Goal: Task Accomplishment & Management: Manage account settings

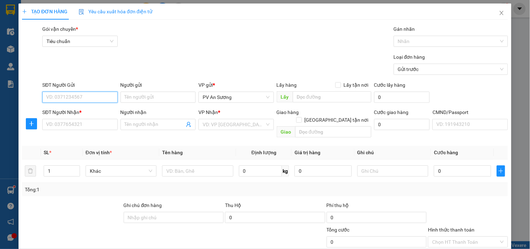
click at [86, 97] on input "SĐT Người Gửi" at bounding box center [79, 97] width 75 height 11
type input "0345300407"
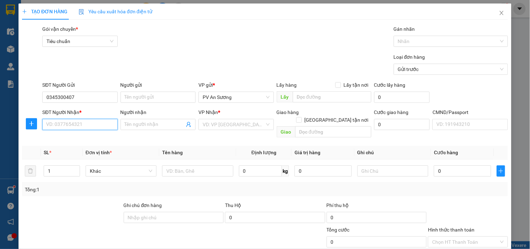
click at [92, 128] on input "SĐT Người Nhận *" at bounding box center [79, 124] width 75 height 11
type input "0896225827"
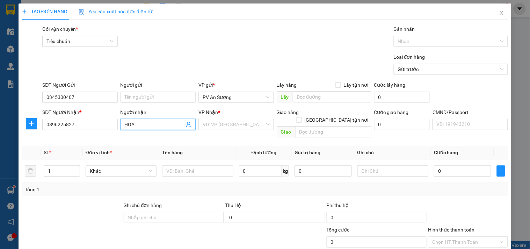
type input "HOA"
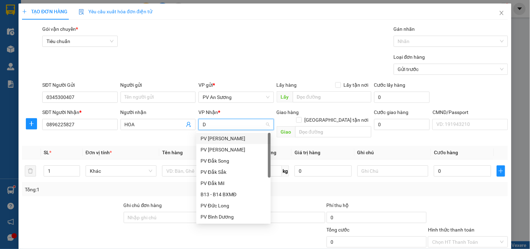
type input "DX"
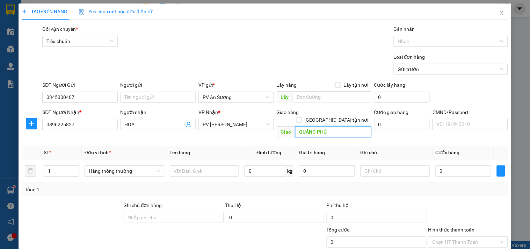
type input "QUẢNG PHÚ"
click at [189, 159] on td at bounding box center [204, 170] width 75 height 23
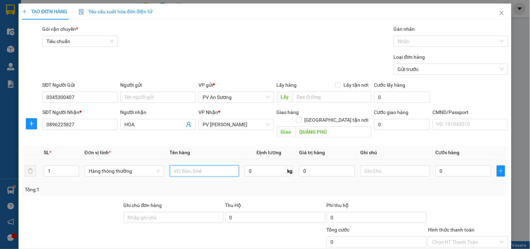
click at [189, 165] on input "text" at bounding box center [205, 170] width 70 height 11
type input "NL"
type input "[GEOGRAPHIC_DATA]"
type input "4"
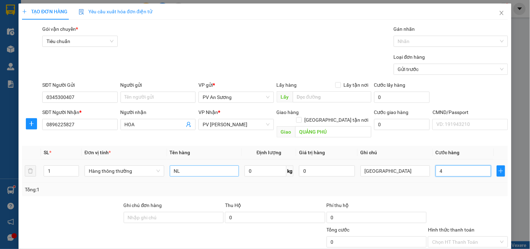
type input "4"
type input "40"
type input "400"
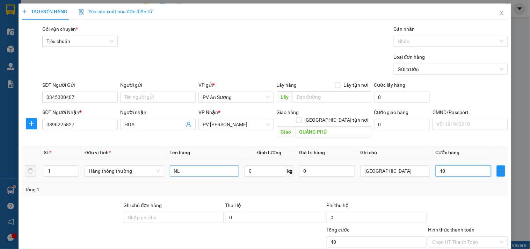
type input "400"
type input "4.000"
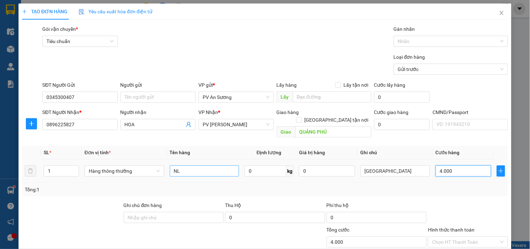
type input "40.000"
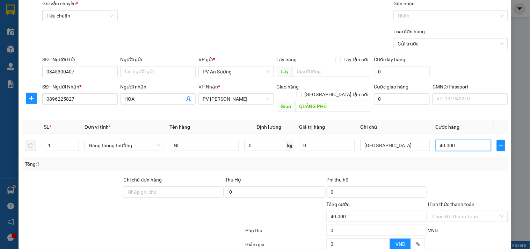
scroll to position [87, 0]
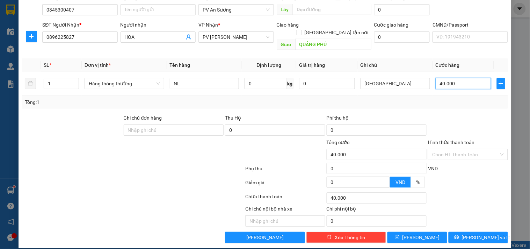
type input "40.000"
click at [455, 139] on div "Hình thức thanh toán" at bounding box center [468, 143] width 80 height 10
click at [475, 233] on span "[PERSON_NAME] và In" at bounding box center [486, 237] width 49 height 8
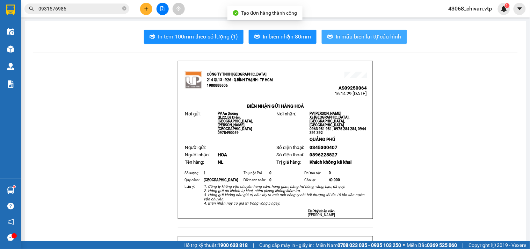
drag, startPoint x: 369, startPoint y: 36, endPoint x: 381, endPoint y: 27, distance: 15.3
click at [369, 36] on span "In mẫu biên lai tự cấu hình" at bounding box center [369, 36] width 66 height 9
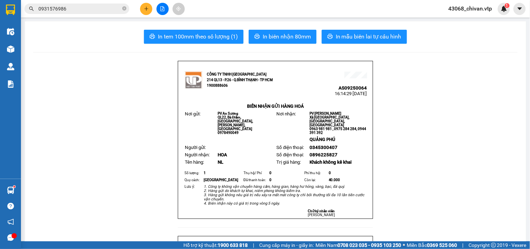
drag, startPoint x: 124, startPoint y: 67, endPoint x: 140, endPoint y: 3, distance: 65.8
click at [148, 6] on icon "plus" at bounding box center [146, 8] width 5 height 5
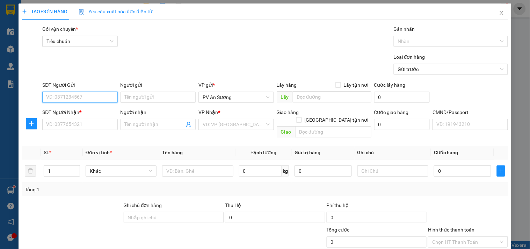
drag, startPoint x: 88, startPoint y: 98, endPoint x: 83, endPoint y: 117, distance: 19.5
click at [88, 99] on input "SĐT Người Gửi" at bounding box center [79, 97] width 75 height 11
drag, startPoint x: 89, startPoint y: 128, endPoint x: 85, endPoint y: 111, distance: 17.9
click at [88, 128] on input "SĐT Người Nhận *" at bounding box center [79, 124] width 75 height 11
click at [497, 10] on span "Close" at bounding box center [502, 13] width 20 height 20
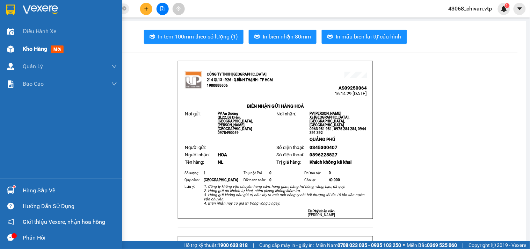
click at [25, 49] on span "Kho hàng" at bounding box center [35, 48] width 24 height 7
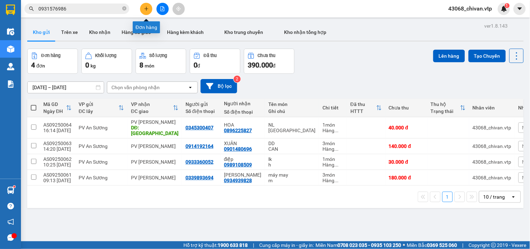
click at [145, 9] on icon "plus" at bounding box center [146, 8] width 5 height 5
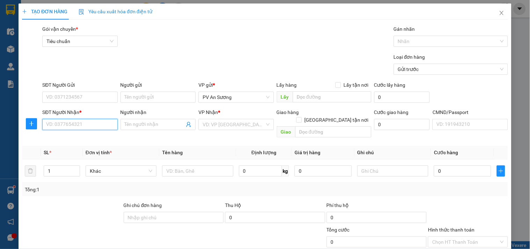
click at [78, 124] on input "SĐT Người Nhận *" at bounding box center [79, 124] width 75 height 11
type input "0942832793"
drag, startPoint x: 68, startPoint y: 140, endPoint x: 165, endPoint y: 142, distance: 96.5
click at [69, 139] on div "0942832793 - thủy" at bounding box center [79, 139] width 66 height 8
type input "thủy"
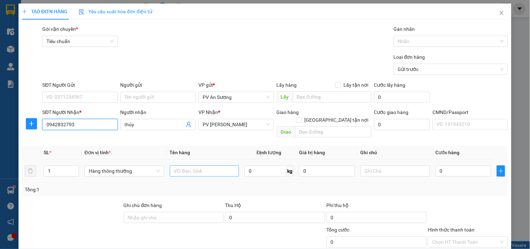
type input "0942832793"
click at [208, 165] on input "text" at bounding box center [205, 170] width 70 height 11
type input "VẢI"
type input "C"
type input "5"
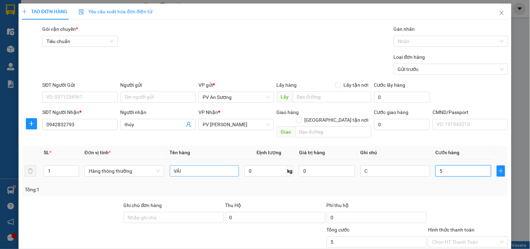
type input "5"
type input "50"
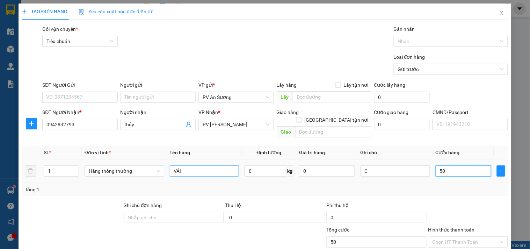
type input "500"
type input "5.000"
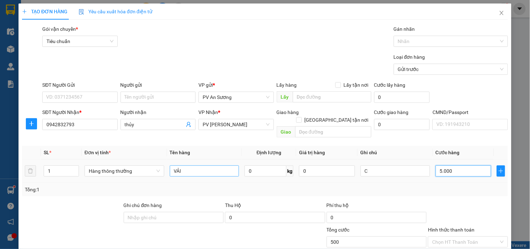
type input "5.000"
type input "50.000"
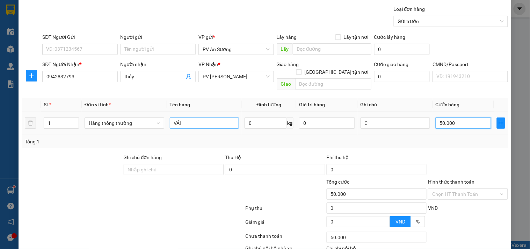
scroll to position [87, 0]
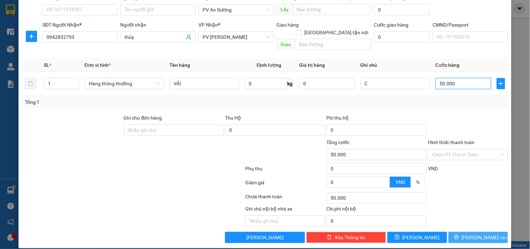
type input "50.000"
click at [492, 232] on button "[PERSON_NAME] và In" at bounding box center [478, 237] width 59 height 11
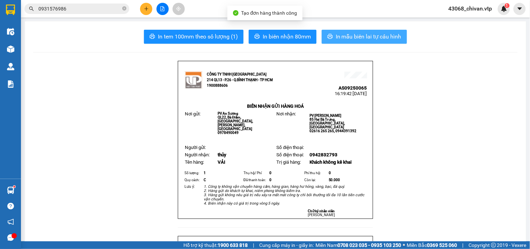
click at [347, 41] on button "In mẫu biên lai tự cấu hình" at bounding box center [364, 37] width 85 height 14
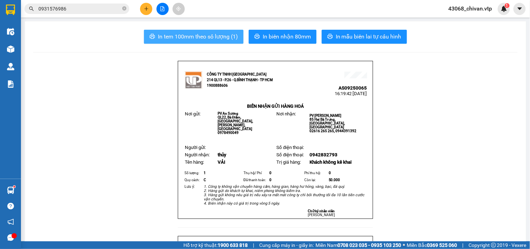
click at [193, 37] on span "In tem 100mm theo số lượng (1)" at bounding box center [198, 36] width 80 height 9
click at [19, 48] on div "Kho hàng mới" at bounding box center [10, 48] width 21 height 17
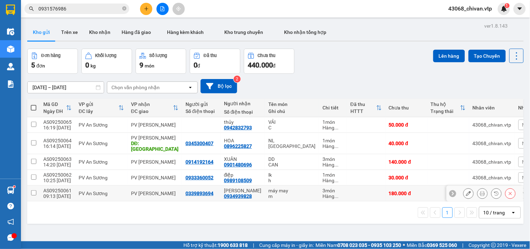
click at [31, 186] on td at bounding box center [33, 194] width 13 height 16
checkbox input "true"
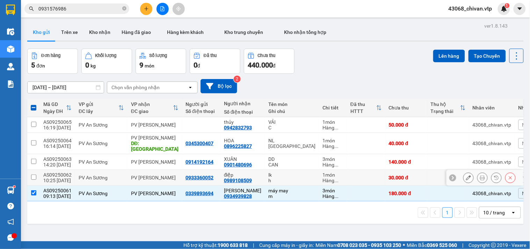
click at [34, 174] on input "checkbox" at bounding box center [33, 176] width 5 height 5
checkbox input "true"
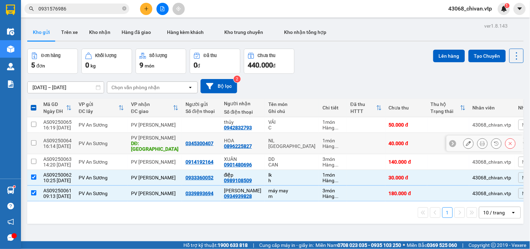
click at [31, 140] on input "checkbox" at bounding box center [33, 142] width 5 height 5
checkbox input "true"
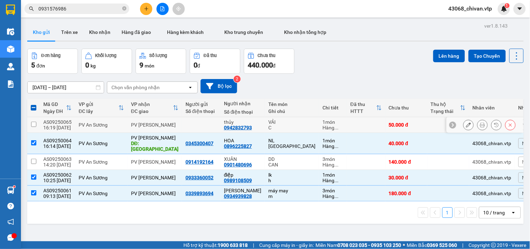
click at [30, 123] on td at bounding box center [33, 125] width 13 height 16
checkbox input "true"
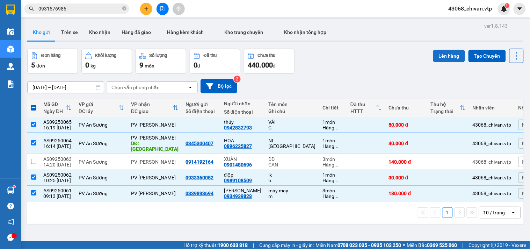
click at [445, 55] on button "Lên hàng" at bounding box center [449, 56] width 32 height 13
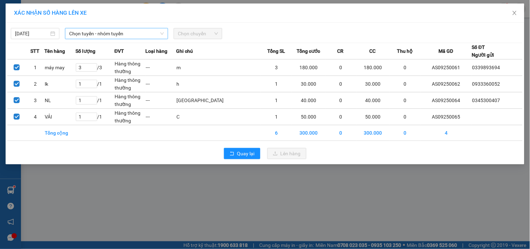
click at [101, 34] on span "Chọn tuyến - nhóm tuyến" at bounding box center [116, 33] width 95 height 10
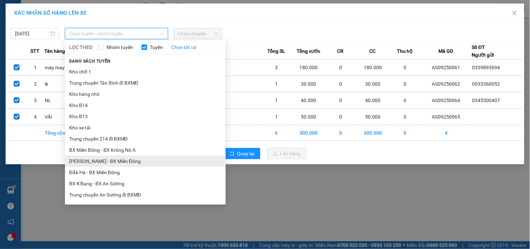
scroll to position [116, 0]
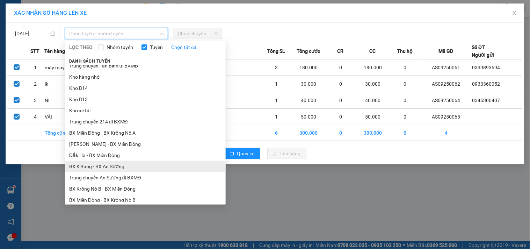
click at [160, 170] on li "BX K'Bang - BX An Sương" at bounding box center [145, 166] width 161 height 11
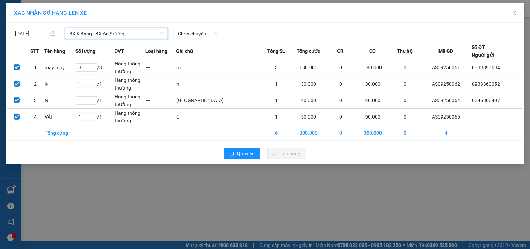
click at [129, 34] on span "BX K'Bang - BX An Sương" at bounding box center [116, 33] width 95 height 10
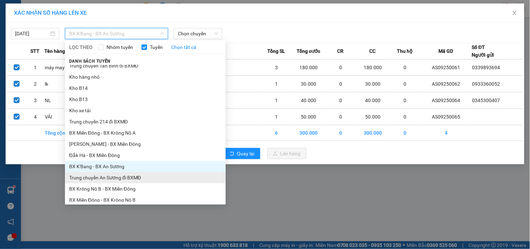
click at [126, 176] on li "Trung chuyển An Sương đi BXMĐ" at bounding box center [145, 177] width 161 height 11
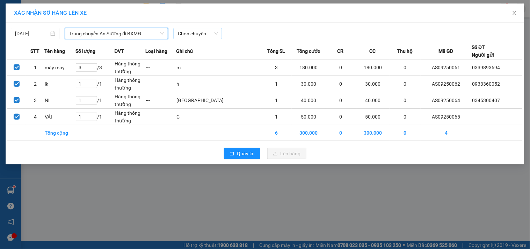
click at [199, 33] on span "Chọn chuyến" at bounding box center [198, 33] width 40 height 10
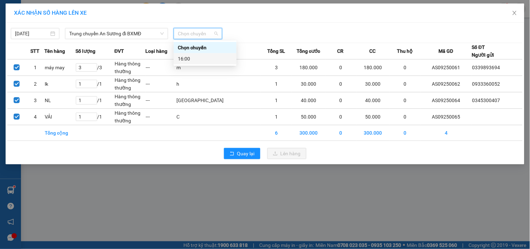
click at [204, 56] on div "16:00" at bounding box center [205, 59] width 55 height 8
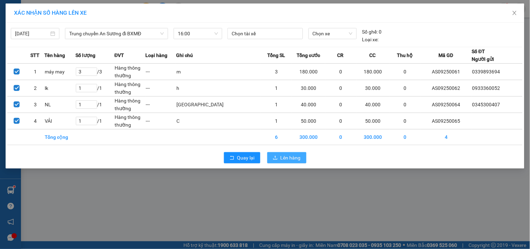
click at [291, 161] on span "Lên hàng" at bounding box center [291, 158] width 20 height 8
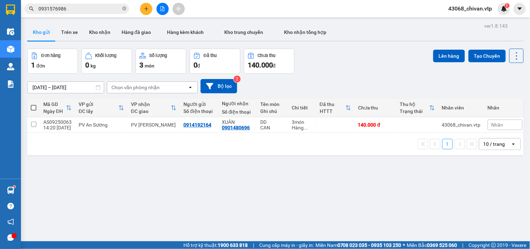
click at [163, 9] on icon "file-add" at bounding box center [162, 8] width 5 height 5
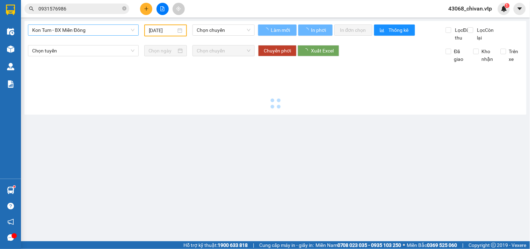
click at [93, 28] on span "Kon Tum - BX Miền Đông" at bounding box center [83, 30] width 102 height 10
type input "[DATE]"
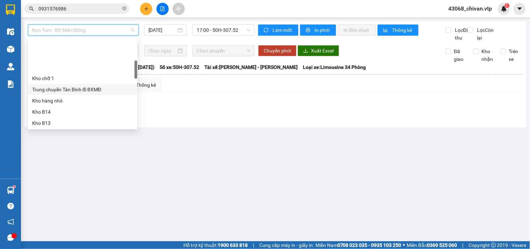
scroll to position [155, 0]
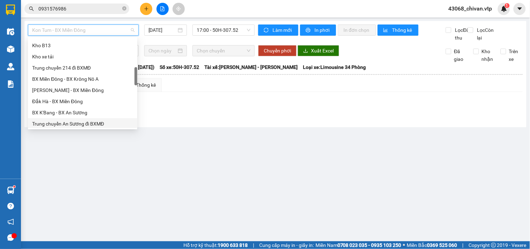
click at [86, 121] on div "Trung chuyển An Sương đi BXMĐ" at bounding box center [82, 124] width 101 height 8
type input "[DATE]"
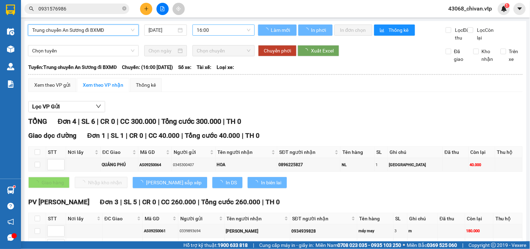
click at [226, 31] on span "16:00" at bounding box center [224, 30] width 54 height 10
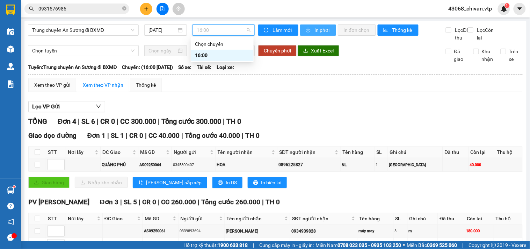
click at [310, 32] on button "In phơi" at bounding box center [318, 29] width 36 height 11
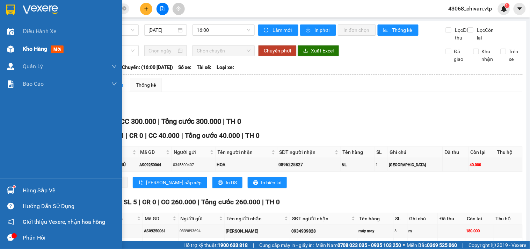
click at [27, 46] on span "Kho hàng" at bounding box center [35, 48] width 24 height 7
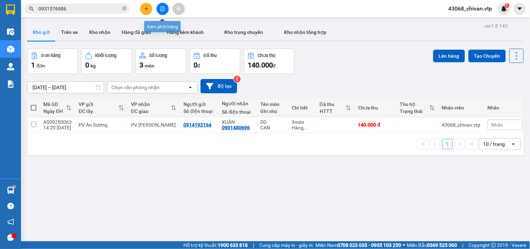
click at [162, 8] on icon "file-add" at bounding box center [162, 8] width 5 height 5
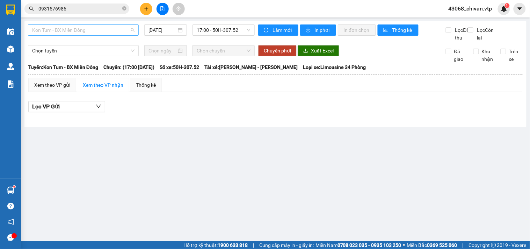
click at [120, 32] on span "Kon Tum - BX Miền Đông" at bounding box center [83, 30] width 102 height 10
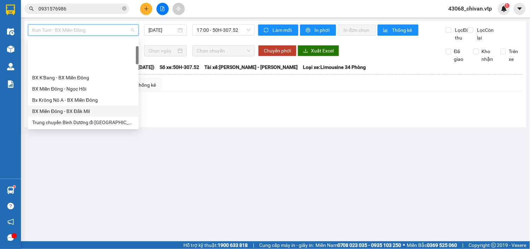
scroll to position [39, 0]
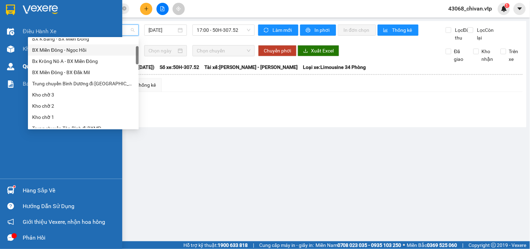
click at [12, 50] on img at bounding box center [10, 48] width 7 height 7
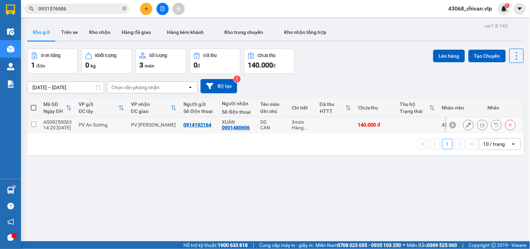
click at [35, 124] on input "checkbox" at bounding box center [33, 124] width 5 height 5
checkbox input "true"
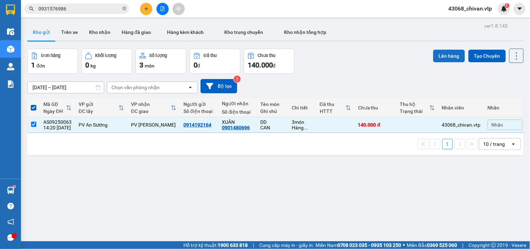
click at [447, 59] on button "Lên hàng" at bounding box center [449, 56] width 32 height 13
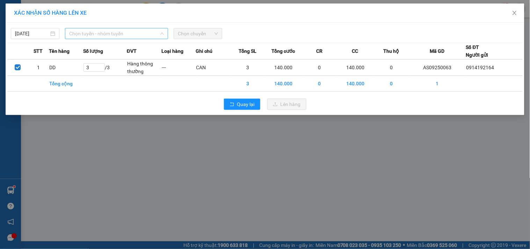
click at [118, 34] on span "Chọn tuyến - nhóm tuyến" at bounding box center [116, 33] width 95 height 10
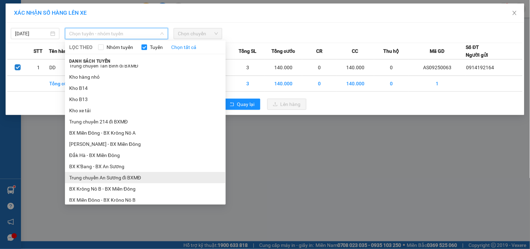
scroll to position [155, 0]
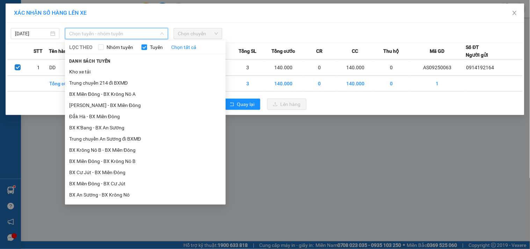
click at [135, 84] on li "Trung chuyển 214 đi BXMĐ" at bounding box center [145, 82] width 161 height 11
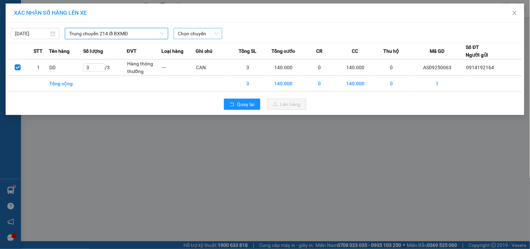
click at [201, 30] on span "Chọn chuyến" at bounding box center [198, 33] width 40 height 10
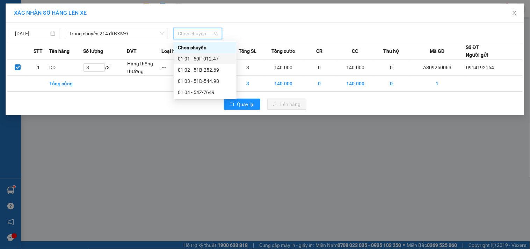
click at [204, 61] on div "01:01 - 50F-012.47" at bounding box center [205, 59] width 55 height 8
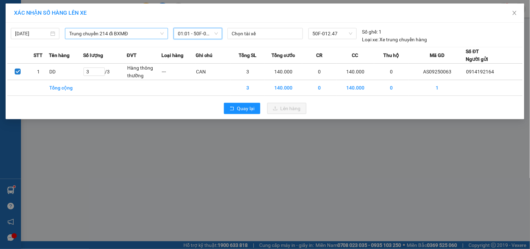
click at [117, 33] on span "Trung chuyển 214 đi BXMĐ" at bounding box center [116, 33] width 95 height 10
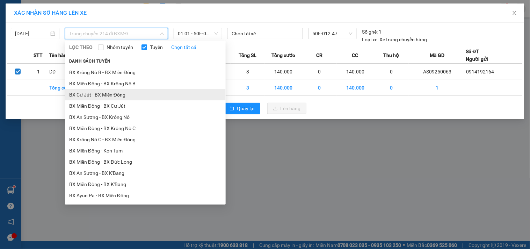
scroll to position [194, 0]
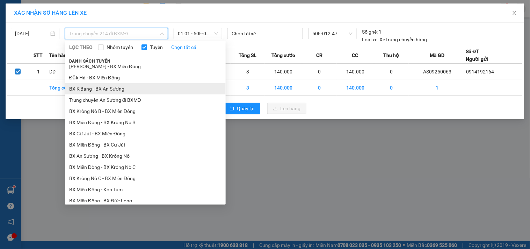
click at [122, 88] on li "BX K'Bang - BX An Sương" at bounding box center [145, 88] width 161 height 11
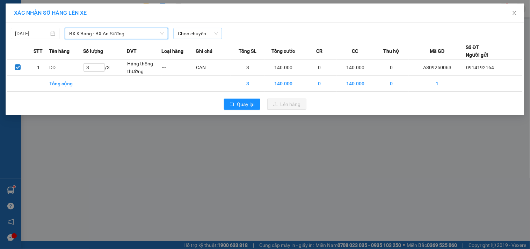
click at [211, 35] on span "Chọn chuyến" at bounding box center [198, 33] width 40 height 10
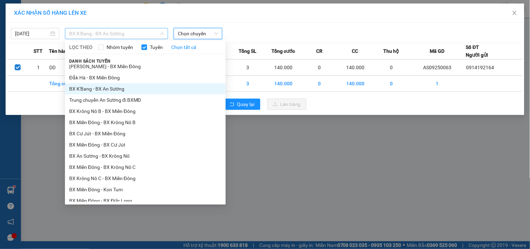
click at [146, 33] on span "BX K'Bang - BX An Sương" at bounding box center [116, 33] width 95 height 10
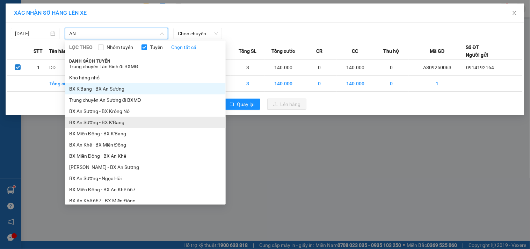
type input "AN"
drag, startPoint x: 119, startPoint y: 119, endPoint x: 138, endPoint y: 100, distance: 26.7
click at [120, 119] on li "BX An Sương - BX K'Bang" at bounding box center [145, 122] width 161 height 11
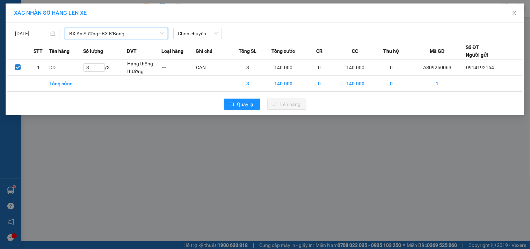
click at [195, 36] on span "Chọn chuyến" at bounding box center [198, 33] width 40 height 10
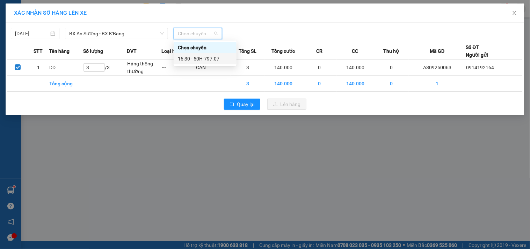
click at [209, 61] on div "16:30 - 50H-797.07" at bounding box center [205, 59] width 55 height 8
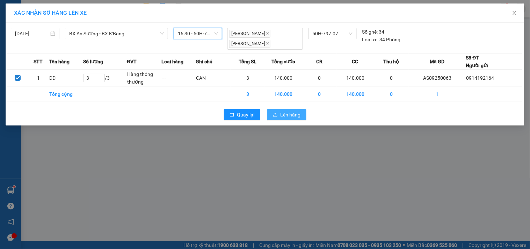
click at [294, 115] on span "Lên hàng" at bounding box center [291, 115] width 20 height 8
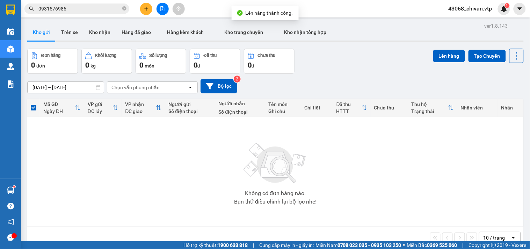
click at [166, 9] on button at bounding box center [163, 9] width 12 height 12
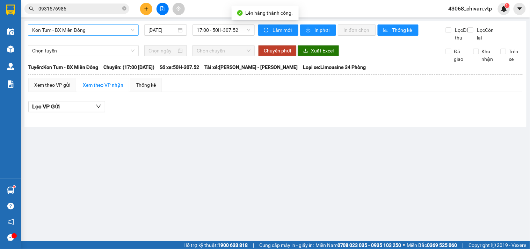
click at [91, 29] on span "Kon Tum - BX Miền Đông" at bounding box center [83, 30] width 102 height 10
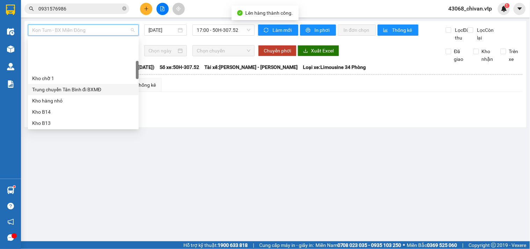
scroll to position [155, 0]
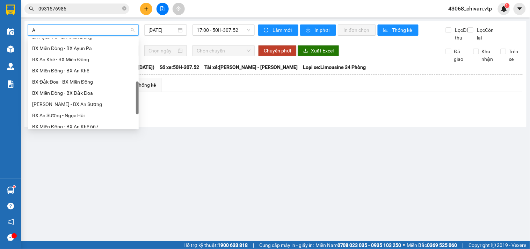
type input "AN"
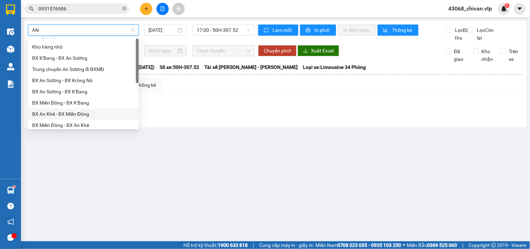
scroll to position [0, 0]
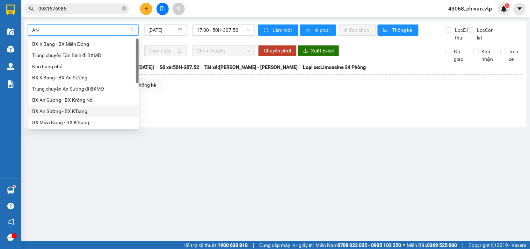
click at [89, 110] on div "BX An Sương - BX K'Bang" at bounding box center [83, 111] width 102 height 8
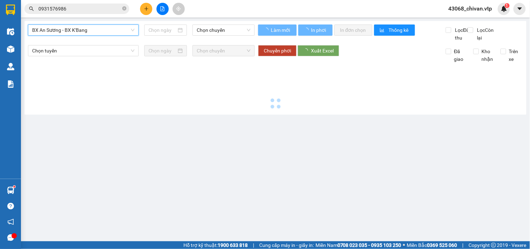
type input "[DATE]"
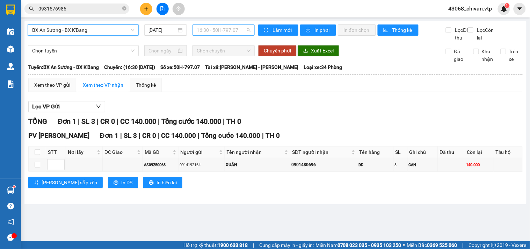
click at [242, 32] on span "16:30 - 50H-797.07" at bounding box center [224, 30] width 54 height 10
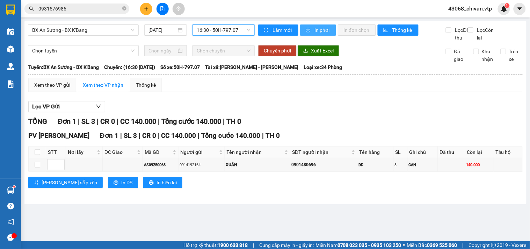
click at [312, 32] on button "In phơi" at bounding box center [318, 29] width 36 height 11
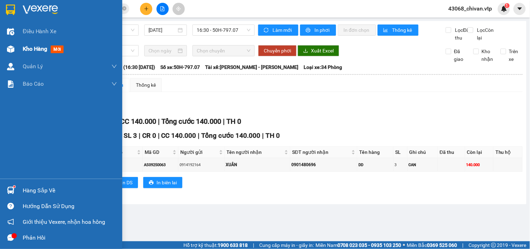
drag, startPoint x: 18, startPoint y: 54, endPoint x: 22, endPoint y: 55, distance: 4.2
click at [18, 54] on div "Kho hàng mới" at bounding box center [61, 48] width 122 height 17
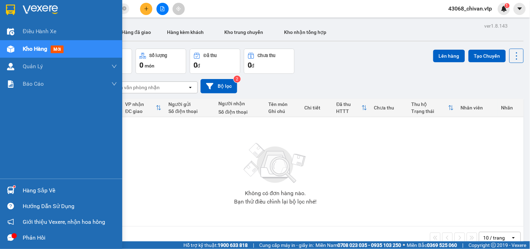
click at [7, 184] on div at bounding box center [11, 190] width 12 height 12
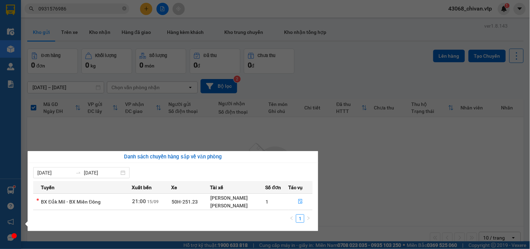
click at [355, 169] on section "Kết quả tìm kiếm ( 3 ) Bộ lọc Mã ĐH Trạng thái Món hàng Thu hộ Tổng cước Chưa c…" at bounding box center [265, 124] width 530 height 249
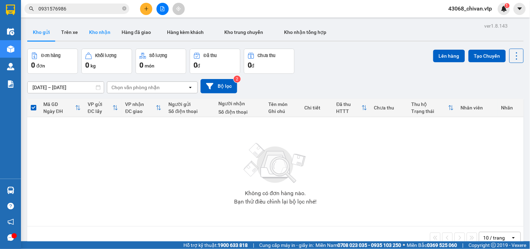
click at [108, 31] on button "Kho nhận" at bounding box center [100, 32] width 32 height 17
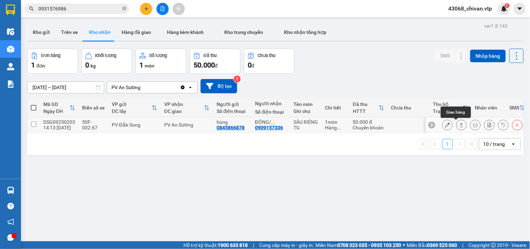
click at [459, 126] on icon at bounding box center [461, 124] width 5 height 5
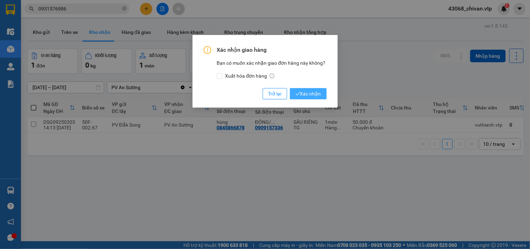
click at [320, 95] on span "Xác nhận" at bounding box center [309, 94] width 26 height 8
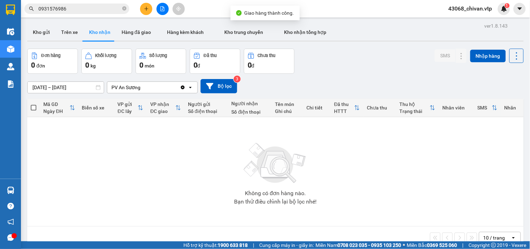
click at [292, 152] on img at bounding box center [275, 163] width 70 height 49
click at [88, 9] on input "0931576986" at bounding box center [79, 9] width 82 height 8
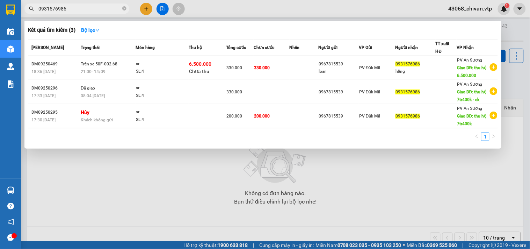
click at [88, 9] on input "0931576986" at bounding box center [79, 9] width 82 height 8
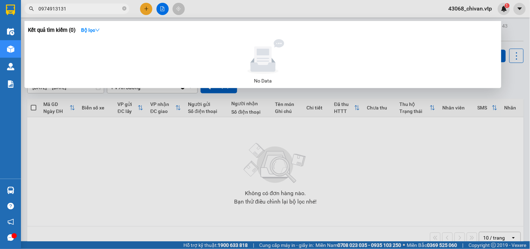
drag, startPoint x: 102, startPoint y: 12, endPoint x: 0, endPoint y: 12, distance: 101.7
click at [0, 12] on section "Kết quả tìm kiếm ( 0 ) Bộ lọc No Data 0974913131 43068_chivan.vtp 1 Điều hành x…" at bounding box center [265, 124] width 530 height 249
type input "0967815539"
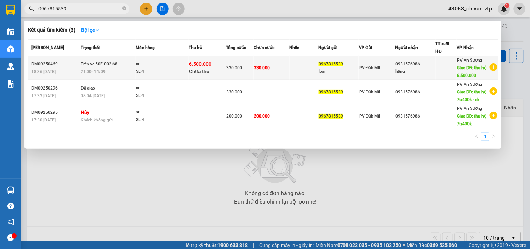
click at [306, 68] on td at bounding box center [304, 68] width 29 height 24
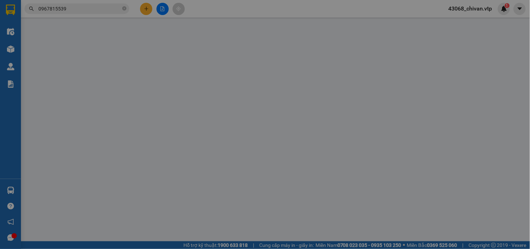
type input "14.000"
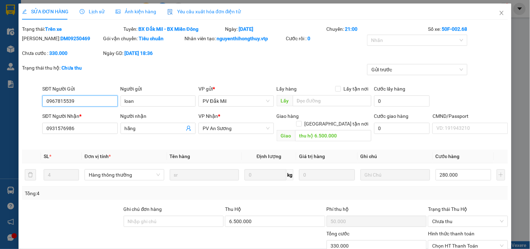
type input "0967815539"
type input "loan"
type input "0931576986"
type input "hăng"
type input "thu hộ 6.500.000"
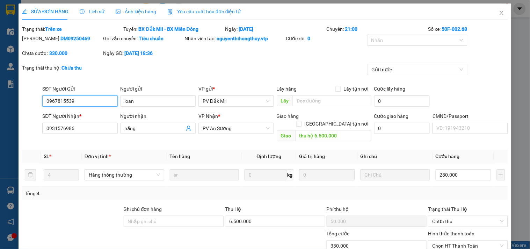
type input "50.000"
type input "330.000"
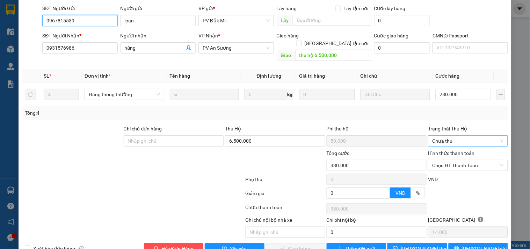
click at [477, 136] on span "Chưa thu" at bounding box center [467, 141] width 71 height 10
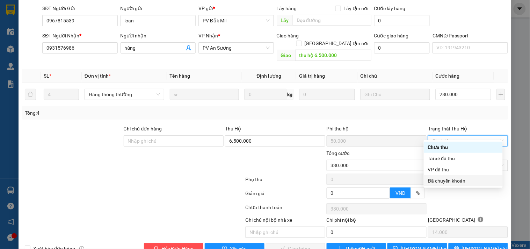
click at [456, 181] on div "Đã chuyển khoản" at bounding box center [463, 181] width 71 height 8
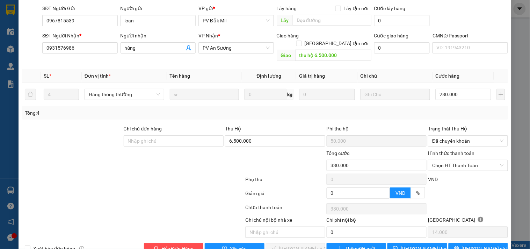
click at [459, 175] on div "VND" at bounding box center [467, 181] width 81 height 12
click at [465, 160] on span "Chọn HT Thanh Toán" at bounding box center [467, 165] width 71 height 10
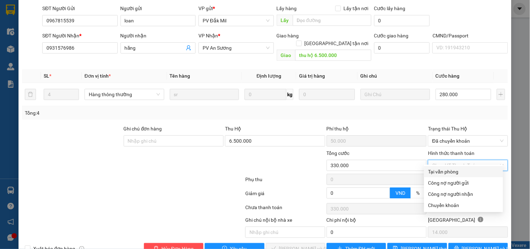
click at [462, 172] on div "Tại văn phòng" at bounding box center [463, 172] width 71 height 8
type input "0"
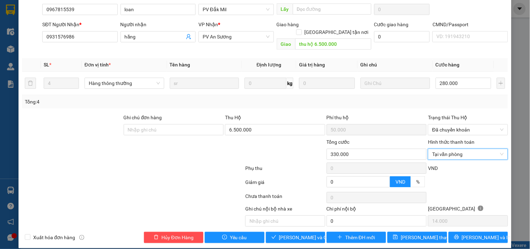
scroll to position [53, 0]
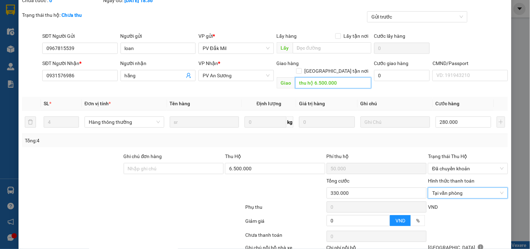
click at [351, 77] on input "thu hộ 6.500.000" at bounding box center [333, 82] width 76 height 11
click at [340, 77] on input "thu hộ 6.500.000" at bounding box center [333, 82] width 76 height 11
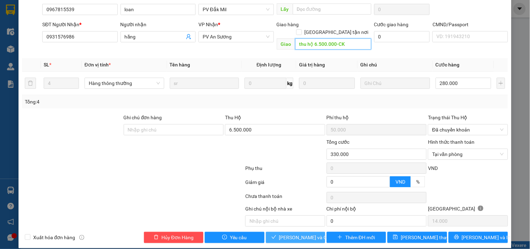
type input "thu hộ 6.500.000-CK"
click at [291, 233] on span "[PERSON_NAME] và Giao hàng" at bounding box center [312, 237] width 67 height 8
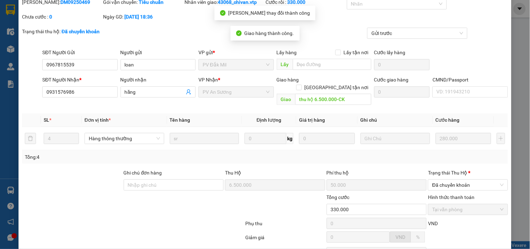
scroll to position [0, 0]
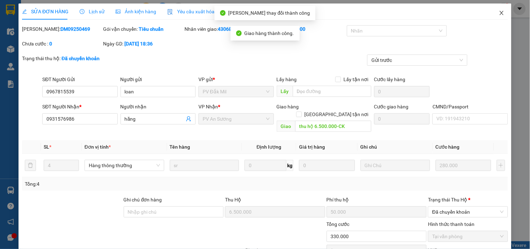
click at [501, 10] on span "Close" at bounding box center [502, 13] width 20 height 20
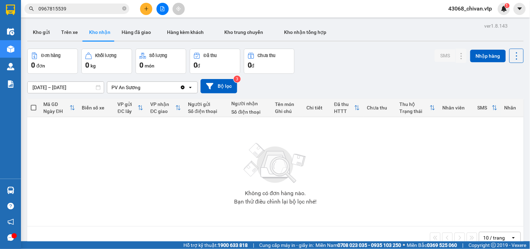
click at [95, 86] on input "[DATE] – [DATE]" at bounding box center [66, 87] width 76 height 11
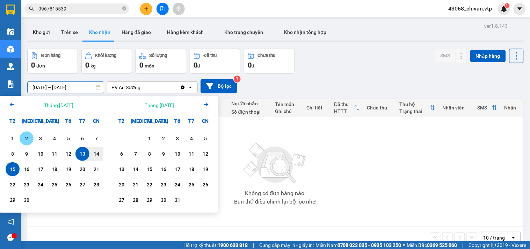
click at [15, 136] on div "1" at bounding box center [13, 138] width 10 height 8
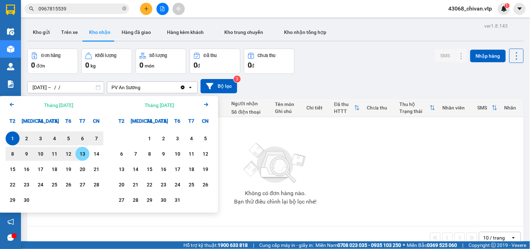
click at [81, 156] on div "13" at bounding box center [83, 154] width 10 height 8
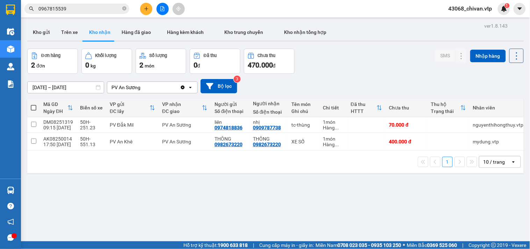
click at [95, 83] on input "[DATE] – [DATE]" at bounding box center [66, 87] width 76 height 11
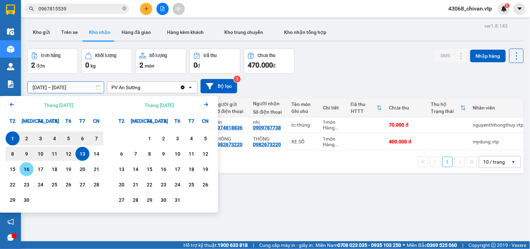
click at [14, 167] on div "15" at bounding box center [13, 169] width 10 height 8
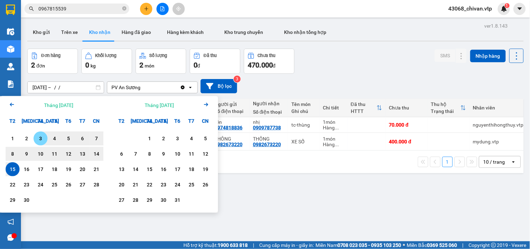
click at [13, 137] on div "1" at bounding box center [13, 138] width 10 height 8
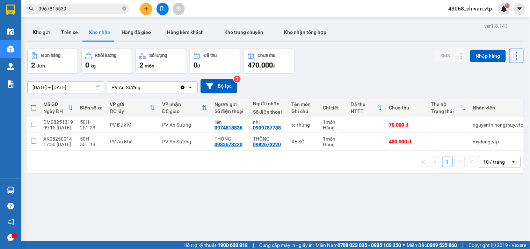
click at [89, 89] on input "[DATE] – [DATE]" at bounding box center [66, 87] width 76 height 11
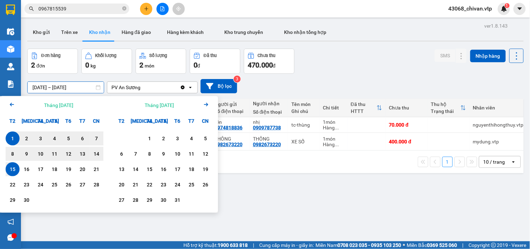
click at [12, 107] on icon "Arrow Left" at bounding box center [12, 104] width 8 height 8
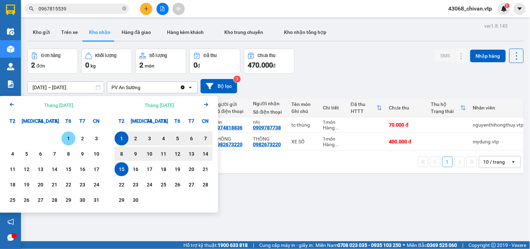
click at [64, 139] on div "1" at bounding box center [69, 138] width 10 height 8
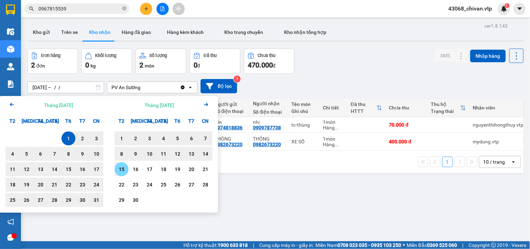
click at [123, 170] on div "15" at bounding box center [122, 169] width 10 height 8
type input "[DATE] – [DATE]"
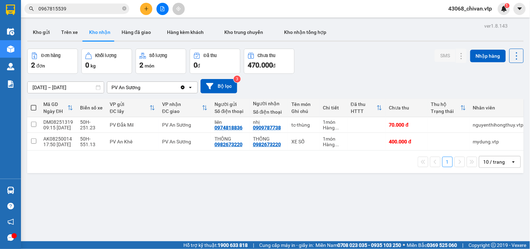
click at [199, 176] on div "ver 1.8.143 Kho gửi Trên xe Kho nhận Hàng đã giao Hàng kèm khách Kho trung chuy…" at bounding box center [275, 145] width 502 height 249
